Goal: Information Seeking & Learning: Learn about a topic

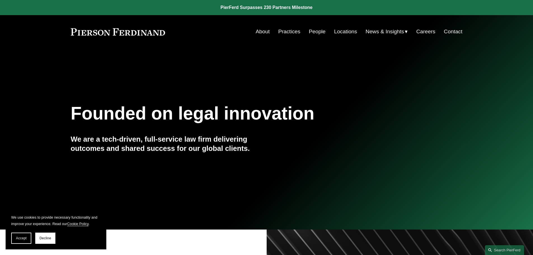
click at [342, 31] on link "Locations" at bounding box center [345, 31] width 23 height 11
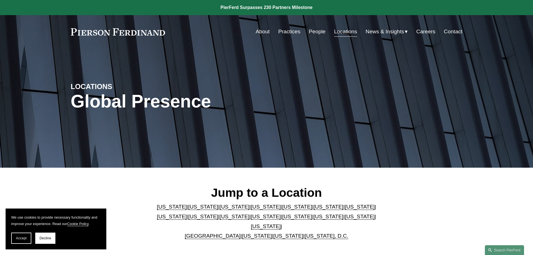
click at [313, 30] on link "People" at bounding box center [317, 31] width 17 height 11
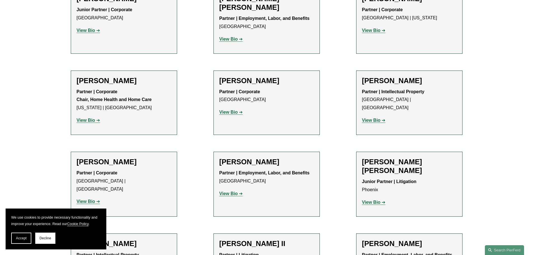
scroll to position [420, 0]
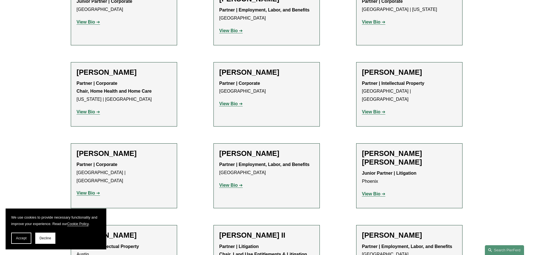
click at [225, 103] on strong "View Bio" at bounding box center [228, 103] width 18 height 5
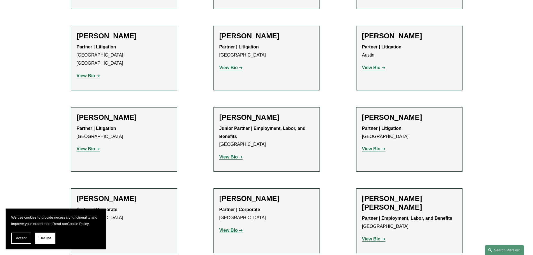
scroll to position [1035, 0]
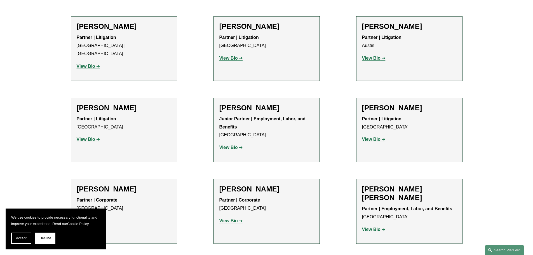
click at [229, 145] on strong "View Bio" at bounding box center [228, 147] width 18 height 5
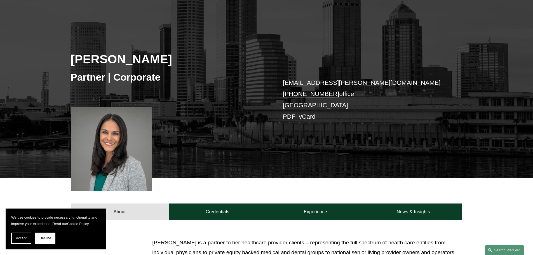
scroll to position [56, 0]
